Goal: Transaction & Acquisition: Purchase product/service

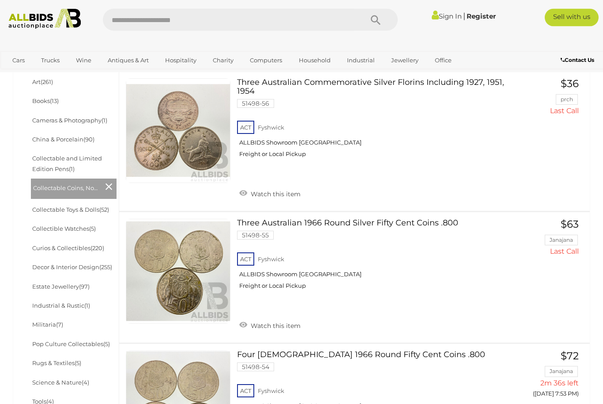
scroll to position [288, 0]
click at [56, 168] on link "Collectable and Limited Edition Pens (1)" at bounding box center [67, 163] width 70 height 17
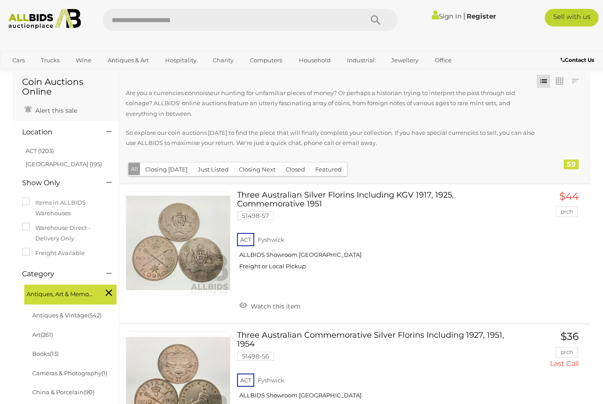
scroll to position [0, 0]
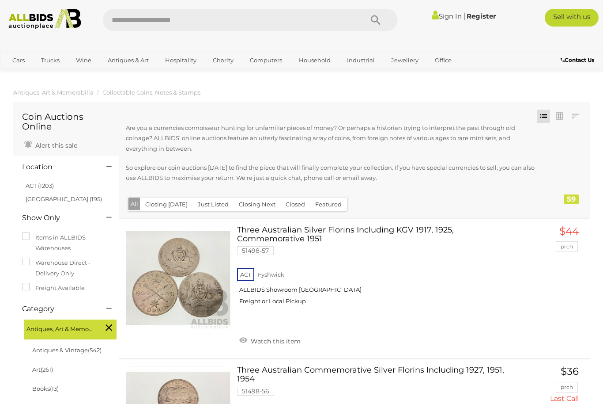
click at [212, 201] on button "Just Listed" at bounding box center [214, 204] width 42 height 14
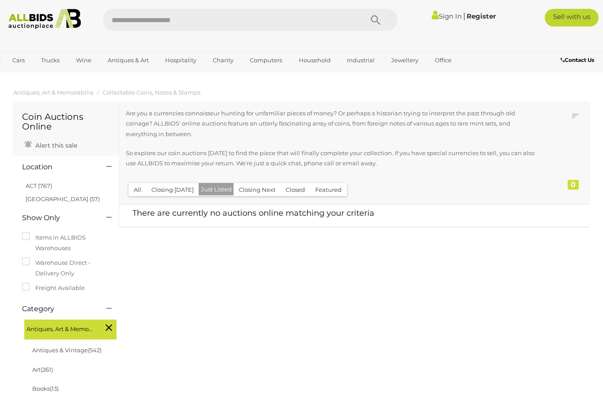
click at [253, 191] on button "Closing Next" at bounding box center [257, 190] width 47 height 14
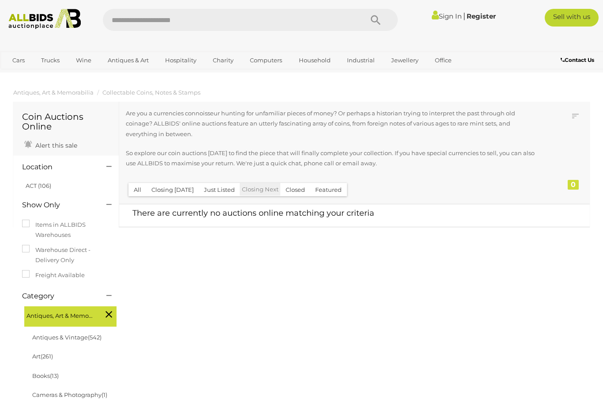
click at [160, 183] on button "Closing [DATE]" at bounding box center [172, 190] width 53 height 14
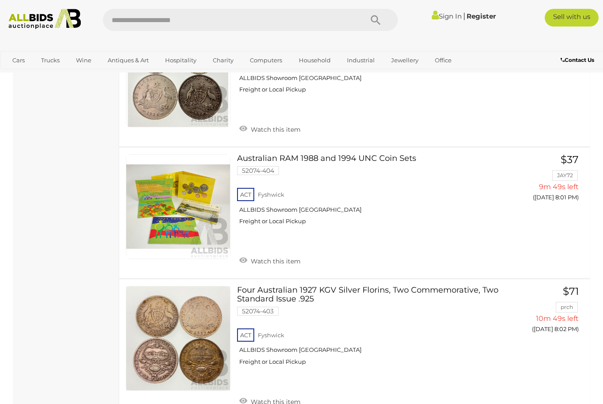
scroll to position [1329, 0]
